Goal: Task Accomplishment & Management: Manage account settings

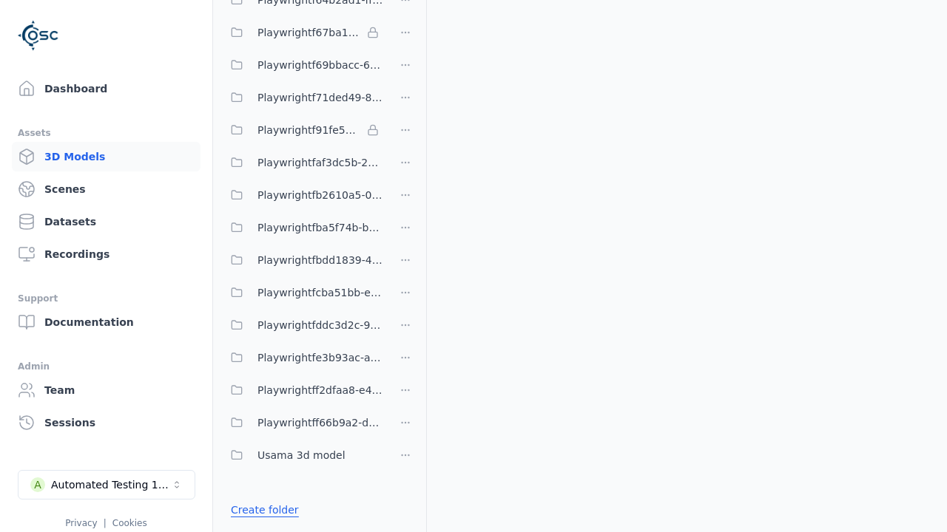
click at [261, 510] on link "Create folder" at bounding box center [265, 510] width 68 height 15
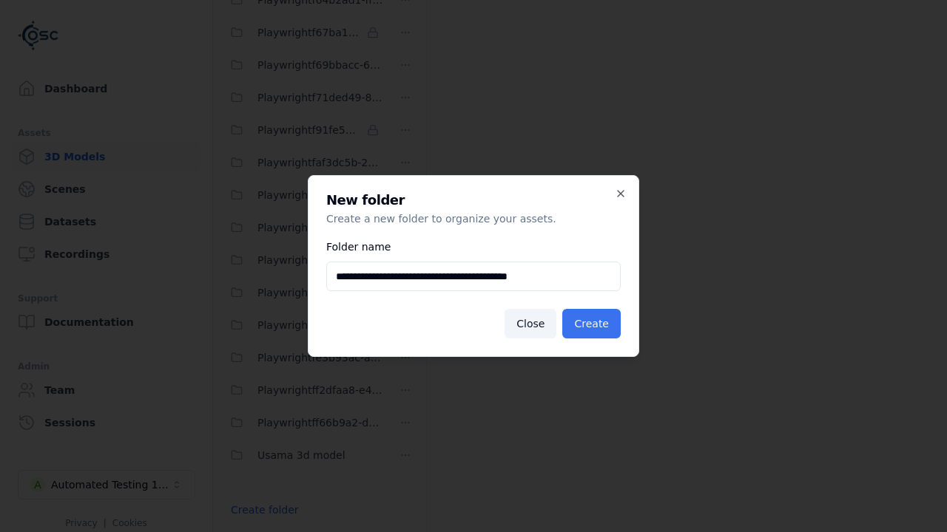
type input "**********"
click at [593, 324] on button "Create" at bounding box center [591, 324] width 58 height 30
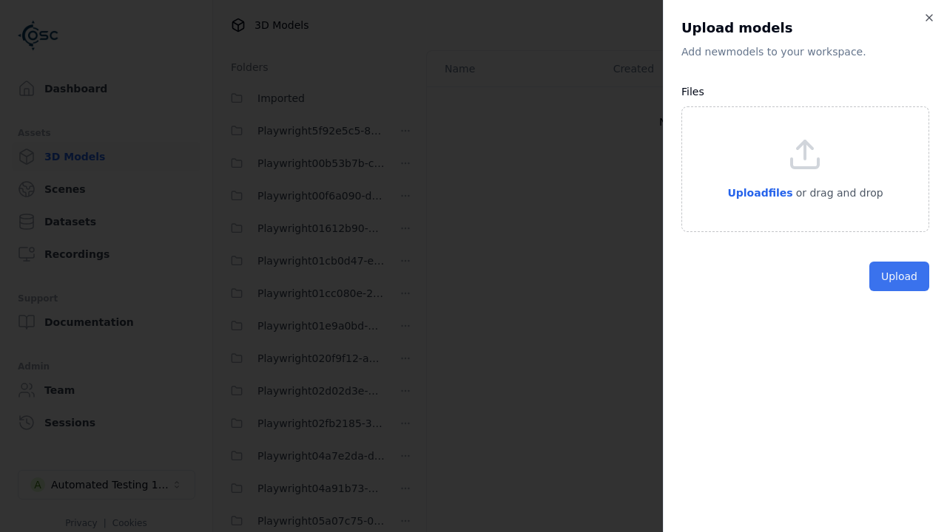
click at [900, 291] on button "Upload" at bounding box center [899, 277] width 60 height 30
